Goal: Task Accomplishment & Management: Manage account settings

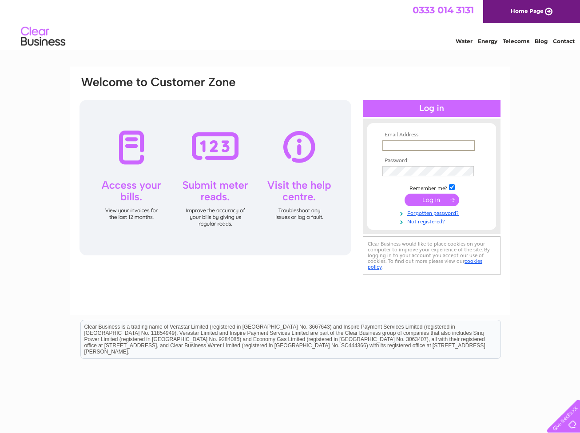
type input "jake@fathippo.co.uk"
click at [432, 199] on input "submit" at bounding box center [431, 200] width 55 height 12
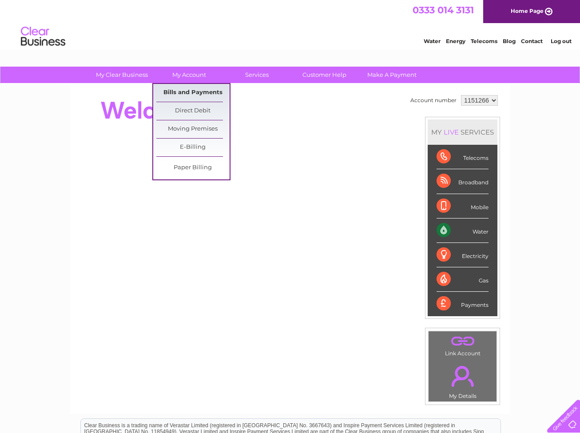
click at [198, 93] on link "Bills and Payments" at bounding box center [192, 93] width 73 height 18
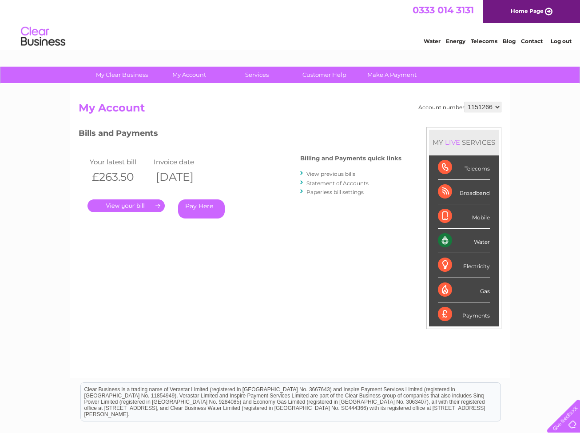
click at [158, 205] on link "." at bounding box center [125, 205] width 77 height 13
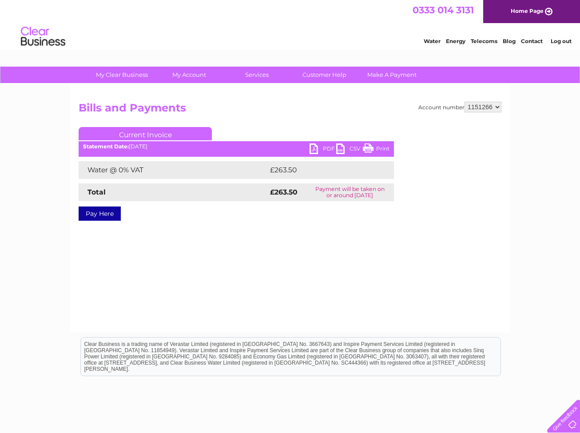
click at [311, 151] on link "PDF" at bounding box center [322, 149] width 27 height 13
click at [565, 42] on link "Log out" at bounding box center [561, 41] width 21 height 7
